Goal: Use online tool/utility: Use online tool/utility

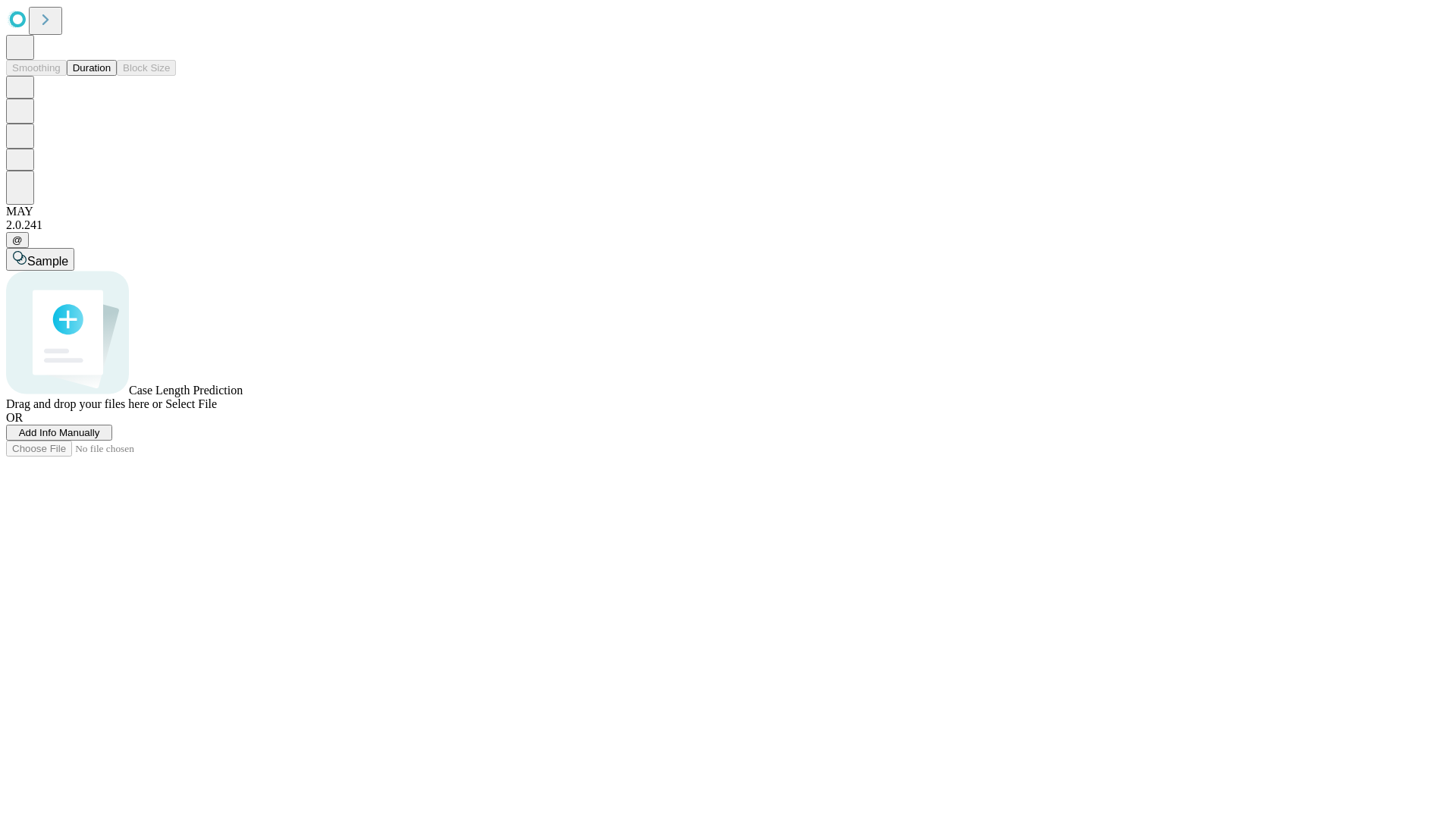
click at [111, 76] on button "Duration" at bounding box center [92, 68] width 50 height 16
click at [69, 255] on span "Sample" at bounding box center [48, 261] width 41 height 13
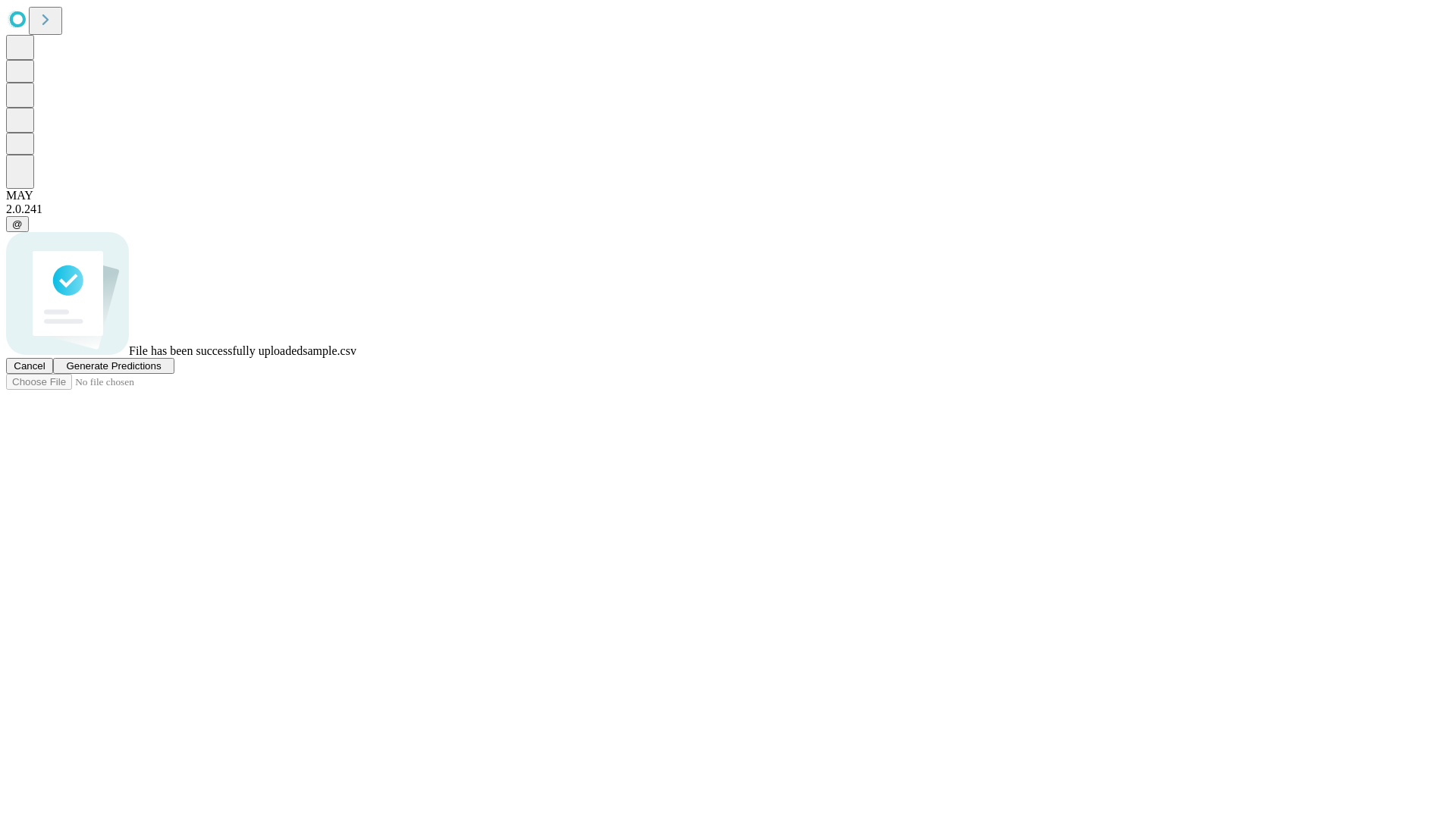
click at [161, 372] on span "Generate Predictions" at bounding box center [113, 365] width 94 height 11
